Goal: Task Accomplishment & Management: Complete application form

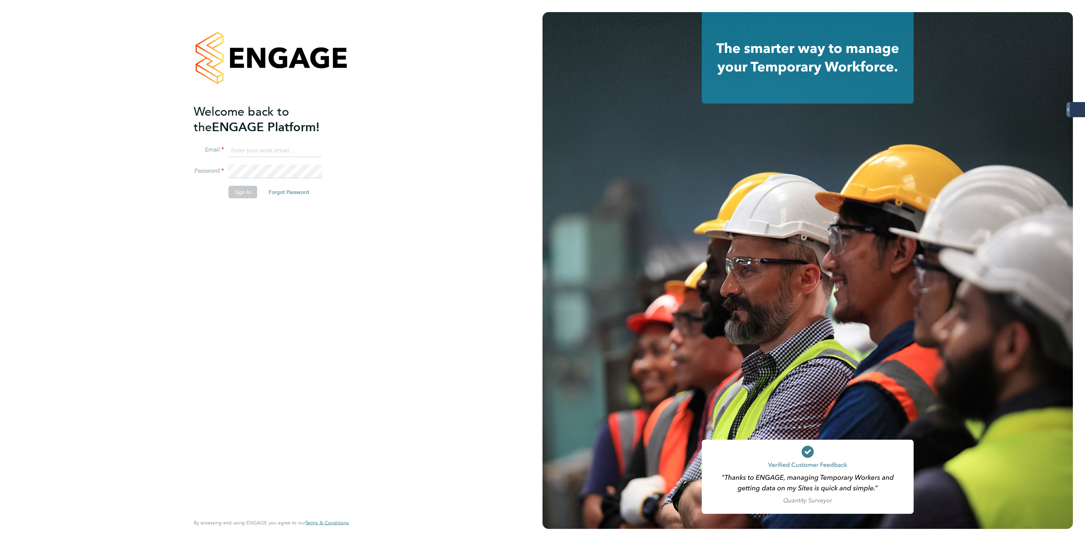
click at [255, 148] on input at bounding box center [274, 151] width 93 height 14
type input "[PERSON_NAME][EMAIL_ADDRESS][PERSON_NAME][DOMAIN_NAME]"
click at [239, 186] on button "Sign In" at bounding box center [242, 192] width 29 height 12
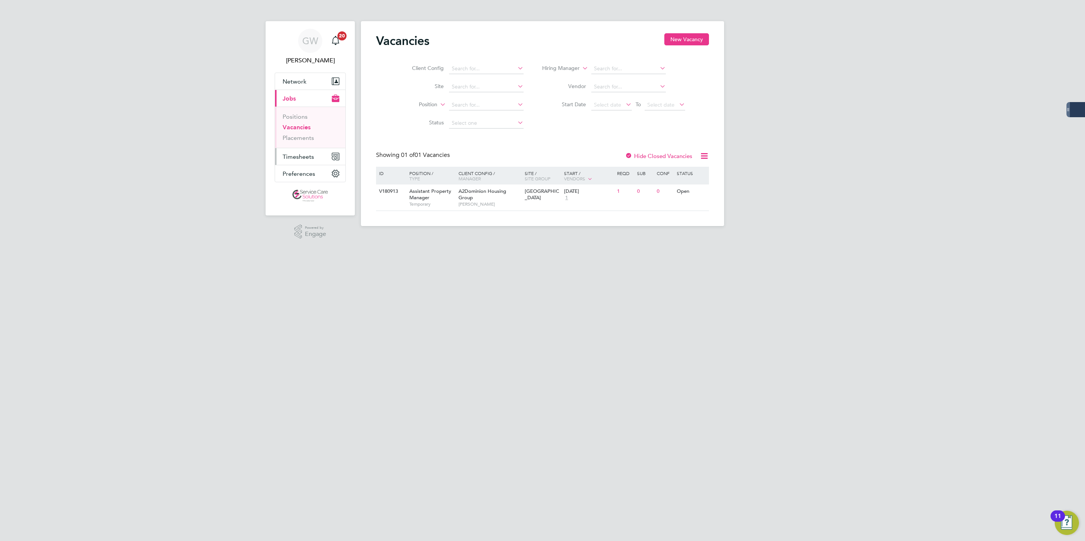
click at [302, 157] on span "Timesheets" at bounding box center [298, 156] width 31 height 7
click at [310, 135] on link "Timesheets" at bounding box center [298, 133] width 31 height 7
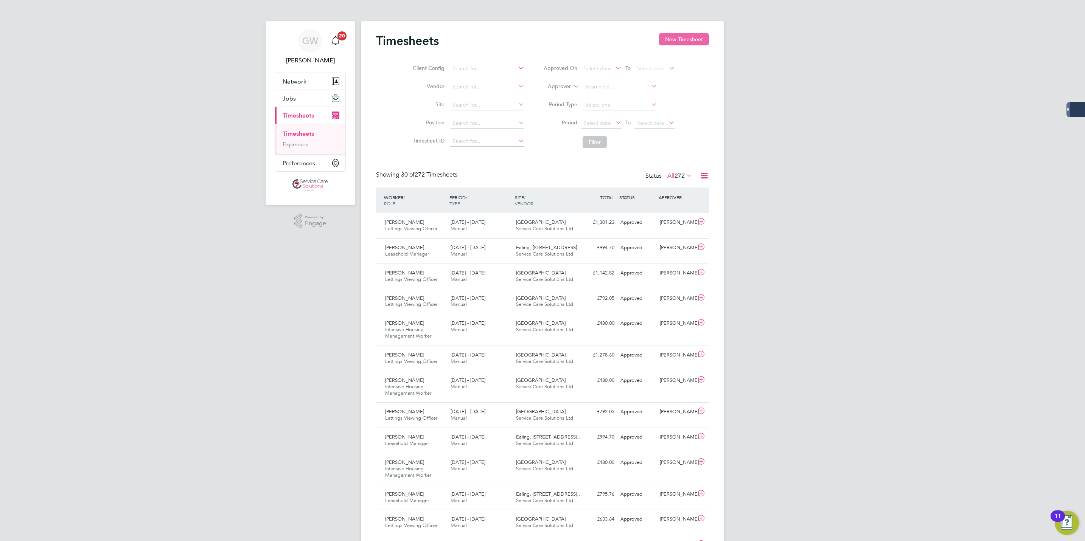
click at [694, 40] on button "New Timesheet" at bounding box center [684, 39] width 50 height 12
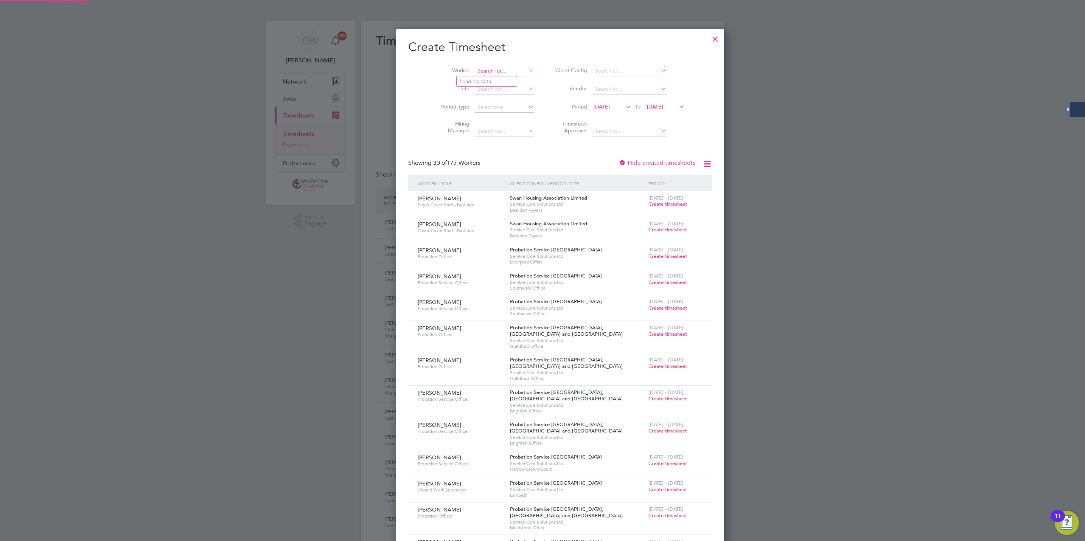
click at [476, 74] on input at bounding box center [504, 71] width 59 height 11
click at [478, 83] on li "Sahil Shamir" at bounding box center [490, 81] width 66 height 10
type input "Sahil Shamir"
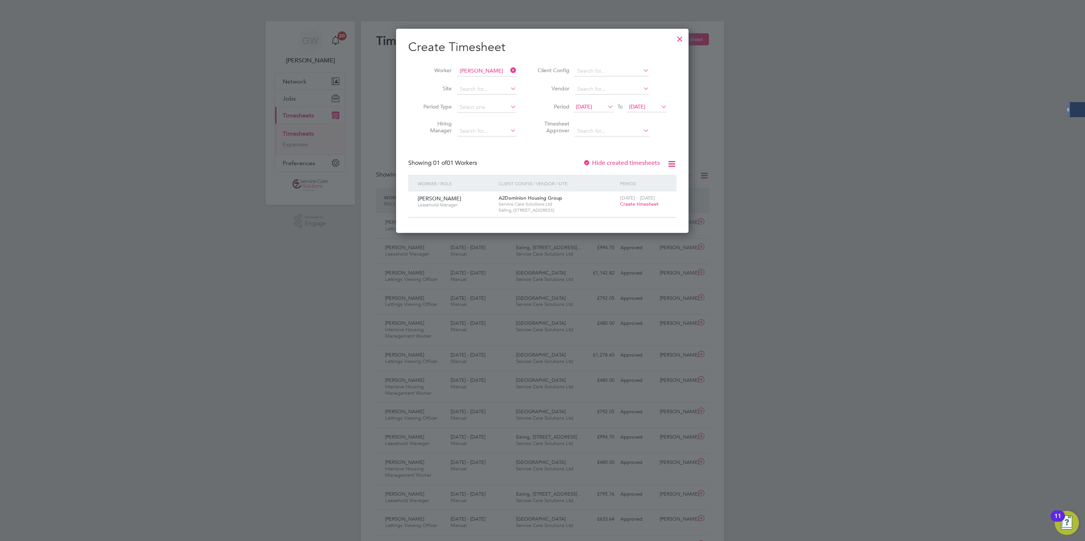
click at [632, 204] on span "Create timesheet" at bounding box center [639, 204] width 39 height 6
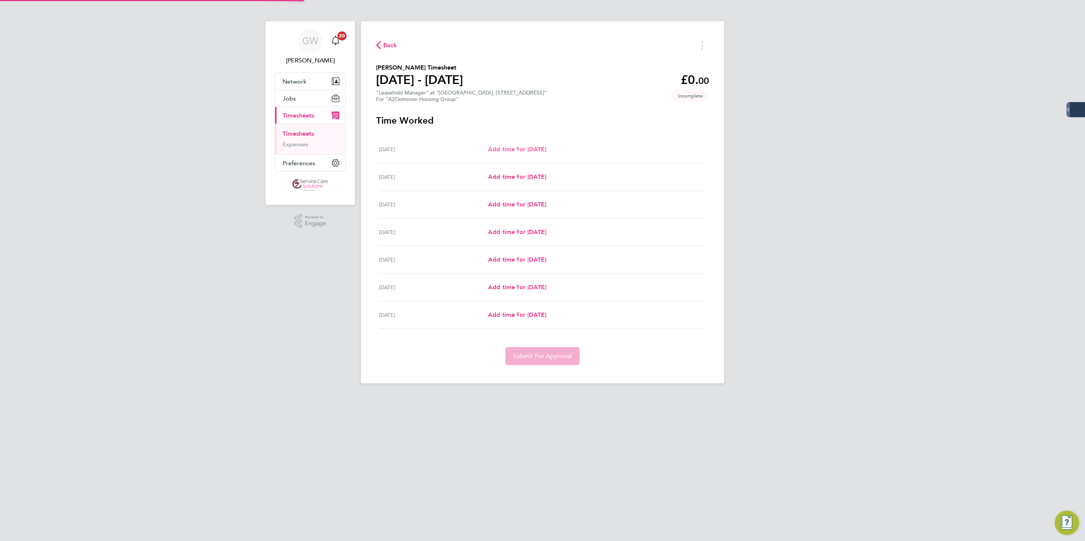
click at [510, 148] on span "Add time for Mon 15 Sep" at bounding box center [517, 149] width 58 height 7
select select "30"
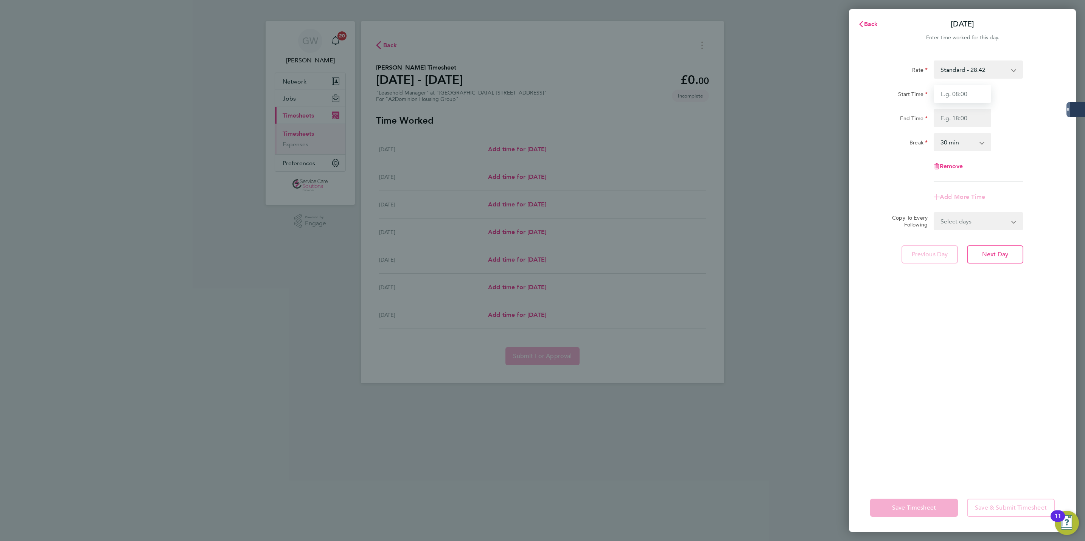
click at [956, 93] on input "Start Time" at bounding box center [962, 94] width 57 height 18
type input "09:00"
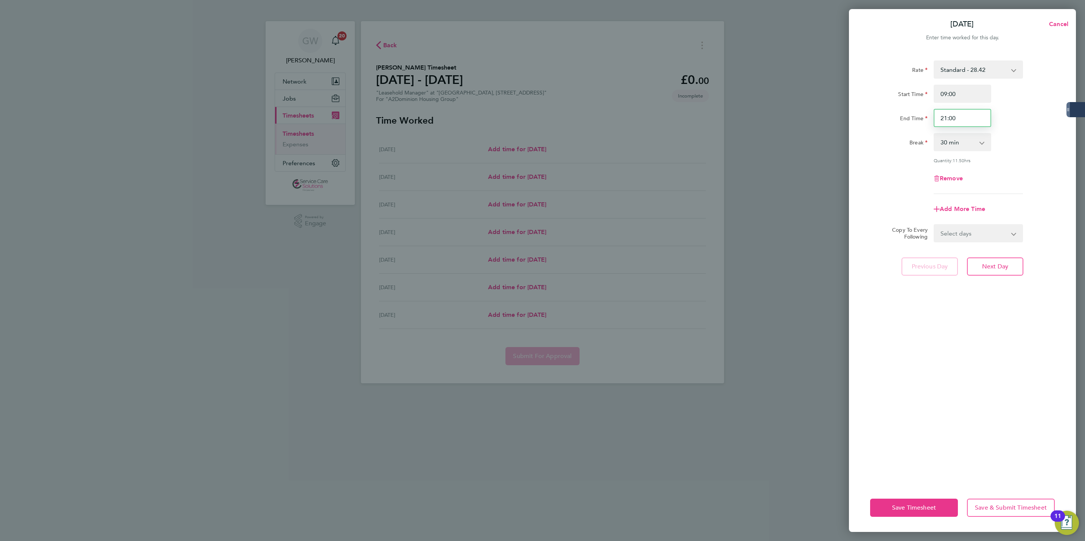
click at [947, 119] on input "21:00" at bounding box center [962, 118] width 57 height 18
click at [948, 119] on input ":2100" at bounding box center [962, 118] width 57 height 18
type input ":"
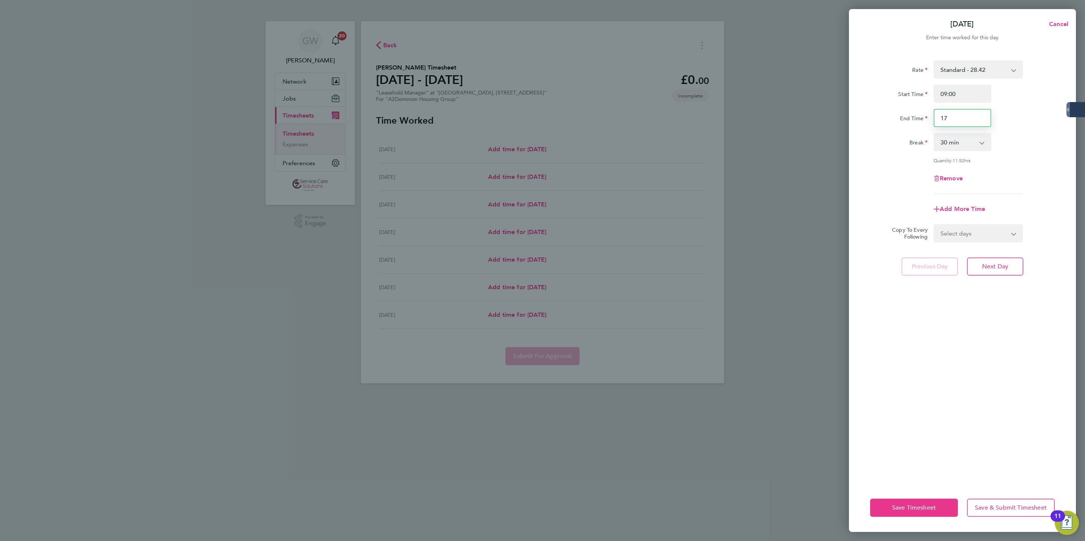
type input "17:00"
click at [877, 185] on div "Remove" at bounding box center [962, 178] width 191 height 18
click at [980, 228] on select "Select days Day Weekday (Mon-Fri) Weekend (Sat-Sun) Tuesday Wednesday Thursday …" at bounding box center [973, 233] width 79 height 17
select select "WEEKDAY"
click at [934, 225] on select "Select days Day Weekday (Mon-Fri) Weekend (Sat-Sun) Tuesday Wednesday Thursday …" at bounding box center [973, 233] width 79 height 17
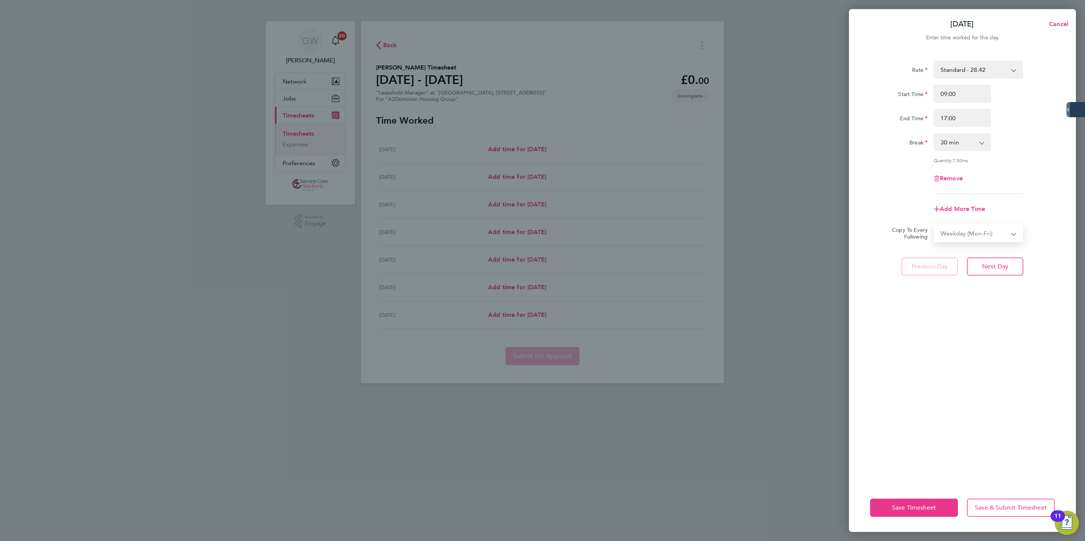
select select "2025-09-21"
click at [935, 357] on div "Rate Standard - 28.42 Start Time 09:00 End Time 17:00 Break 0 min 15 min 30 min…" at bounding box center [962, 267] width 227 height 432
click at [994, 512] on button "Save & Submit Timesheet" at bounding box center [1011, 508] width 88 height 18
